Goal: Book appointment/travel/reservation

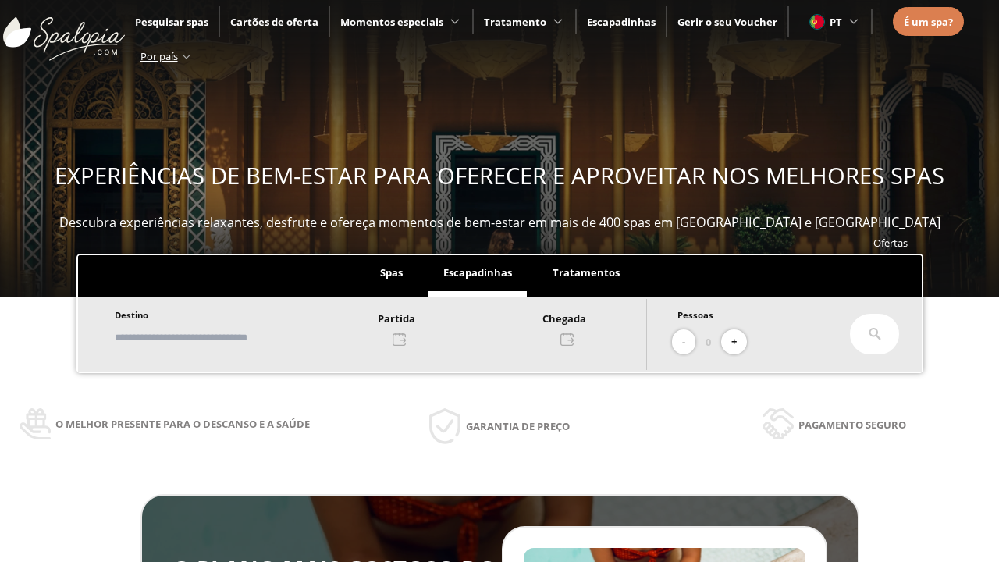
click at [220, 337] on input "text" at bounding box center [207, 337] width 194 height 27
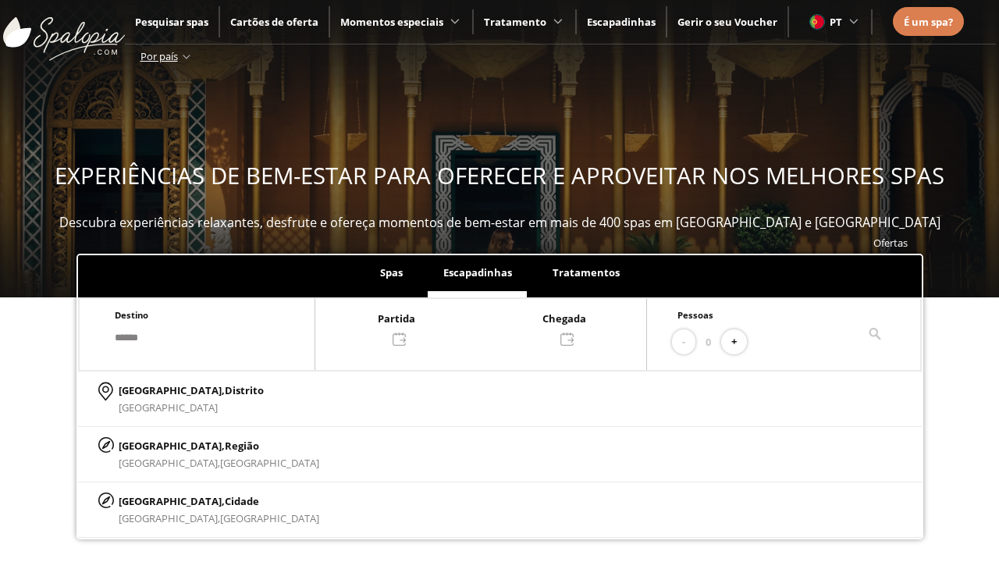
type input "******"
click at [156, 500] on p "[GEOGRAPHIC_DATA], Cidade" at bounding box center [219, 501] width 201 height 17
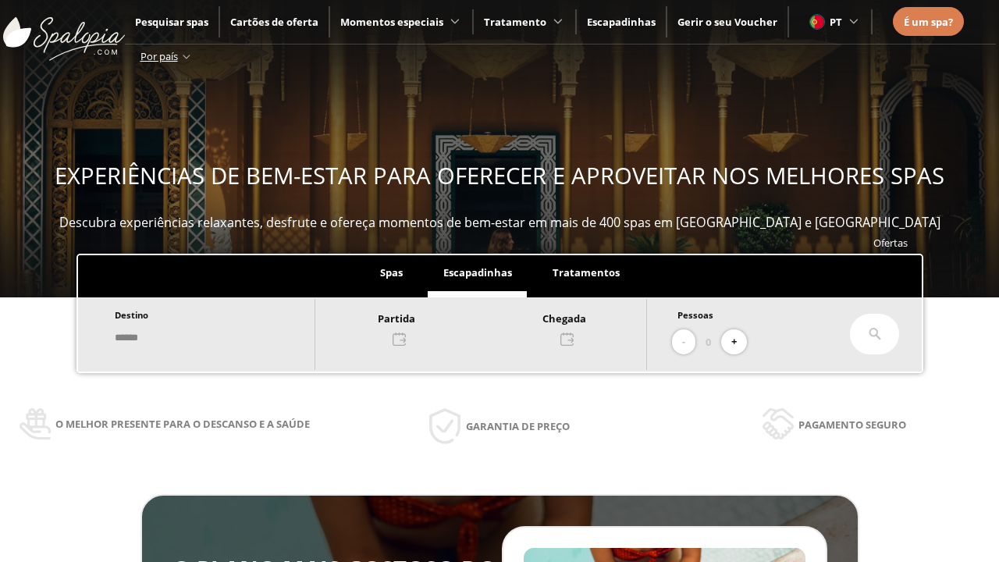
click at [496, 327] on div at bounding box center [480, 327] width 331 height 37
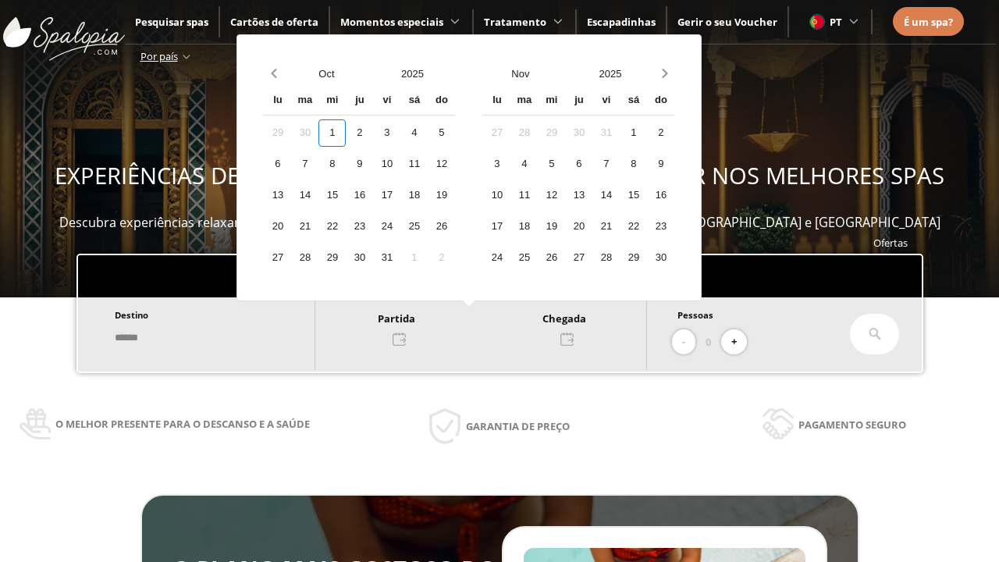
click at [400, 133] on div "3" at bounding box center [386, 132] width 27 height 27
click at [428, 133] on div "4" at bounding box center [413, 132] width 27 height 27
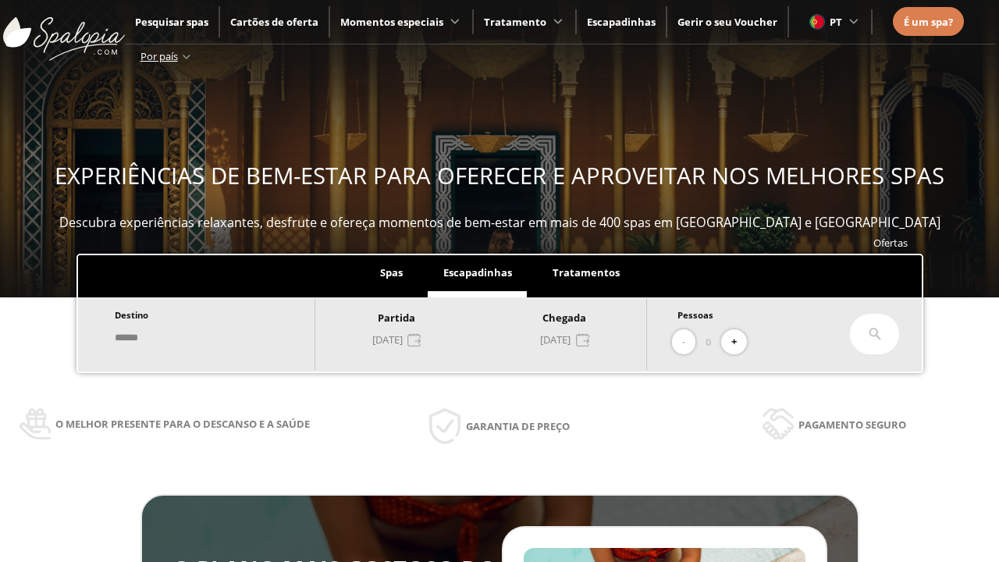
click at [739, 342] on button "+" at bounding box center [734, 342] width 26 height 26
click at [875, 334] on icon at bounding box center [875, 334] width 12 height 12
